Goal: Register for event/course

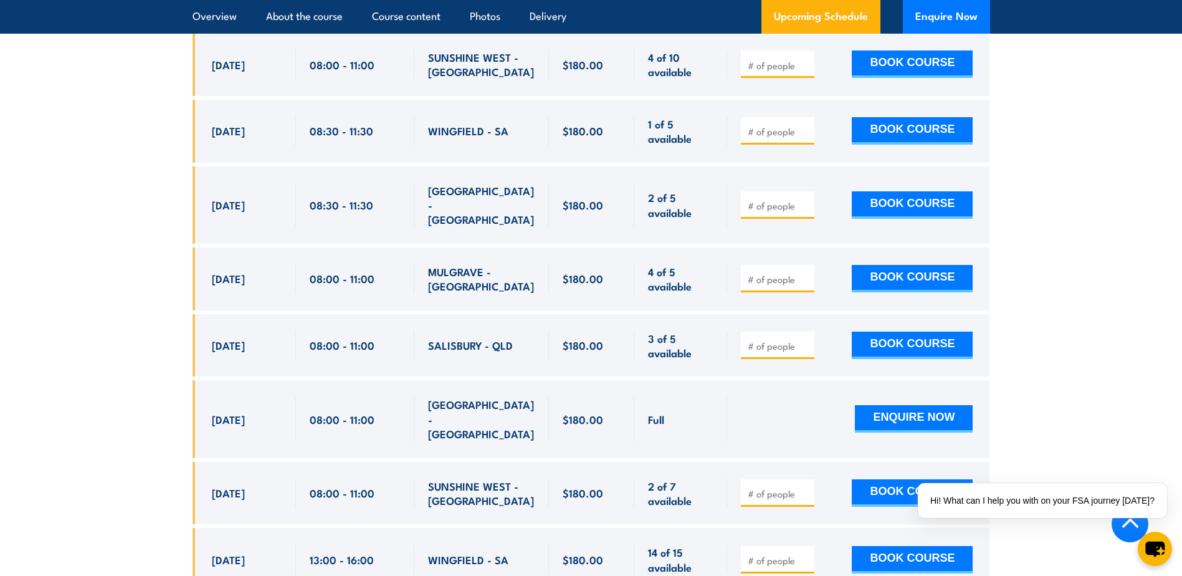
scroll to position [1682, 0]
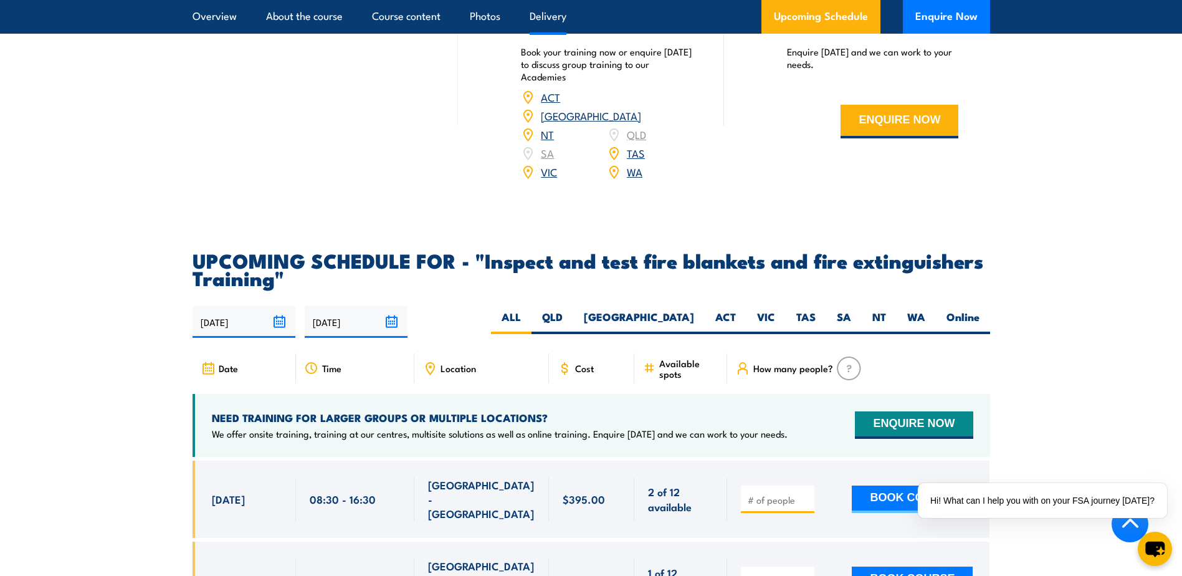
scroll to position [2056, 0]
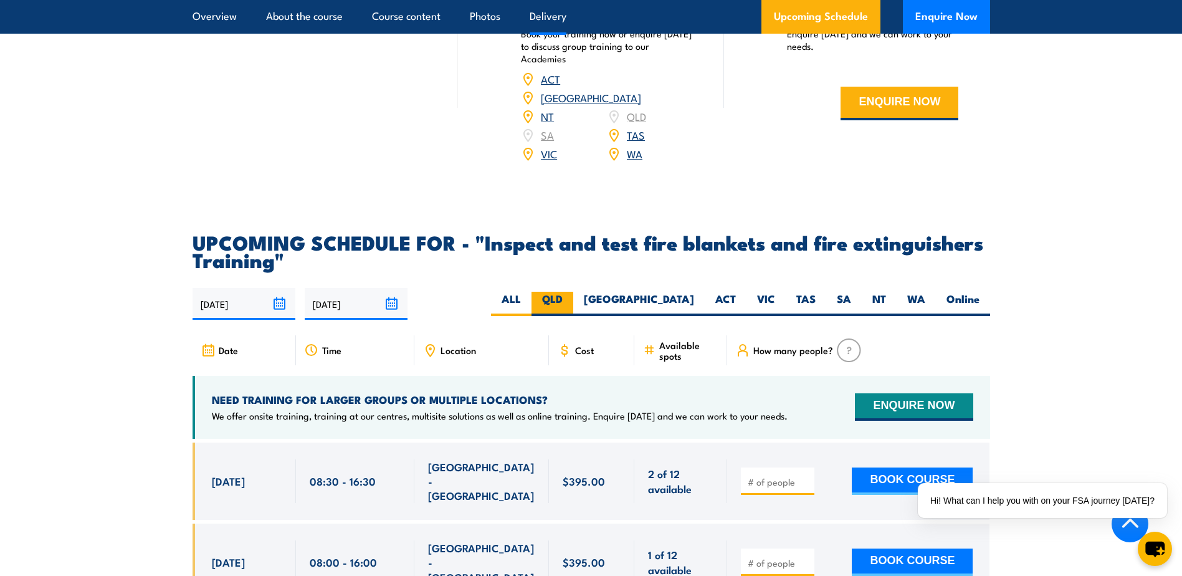
click at [573, 316] on label "QLD" at bounding box center [552, 304] width 42 height 24
click at [571, 300] on input "QLD" at bounding box center [567, 296] width 8 height 8
radio input "true"
